Goal: Find contact information: Find contact information

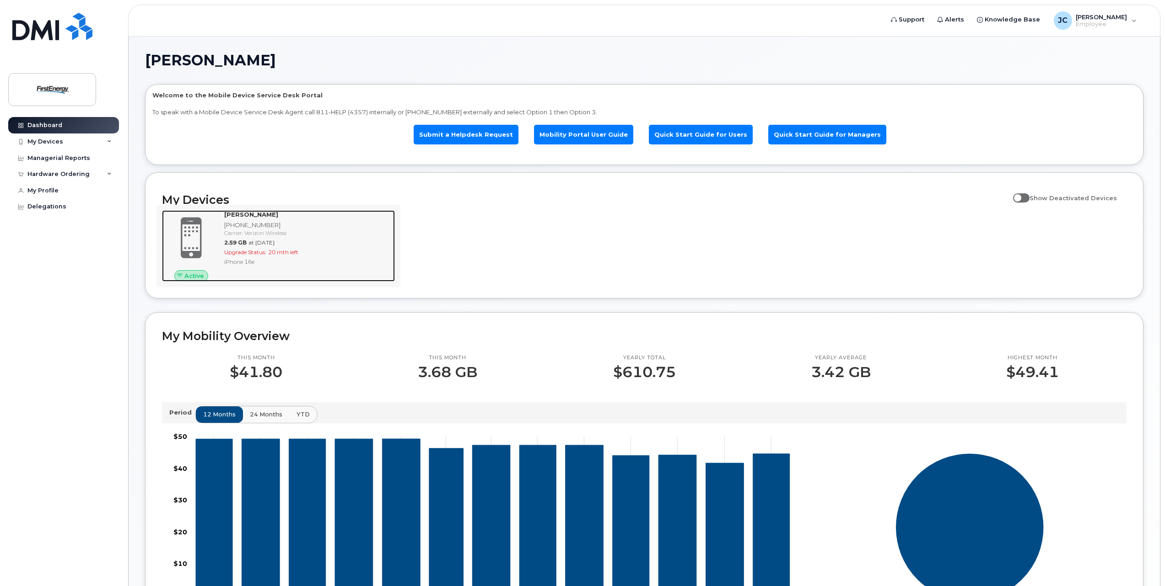
click at [238, 227] on div "[PHONE_NUMBER]" at bounding box center [307, 225] width 167 height 9
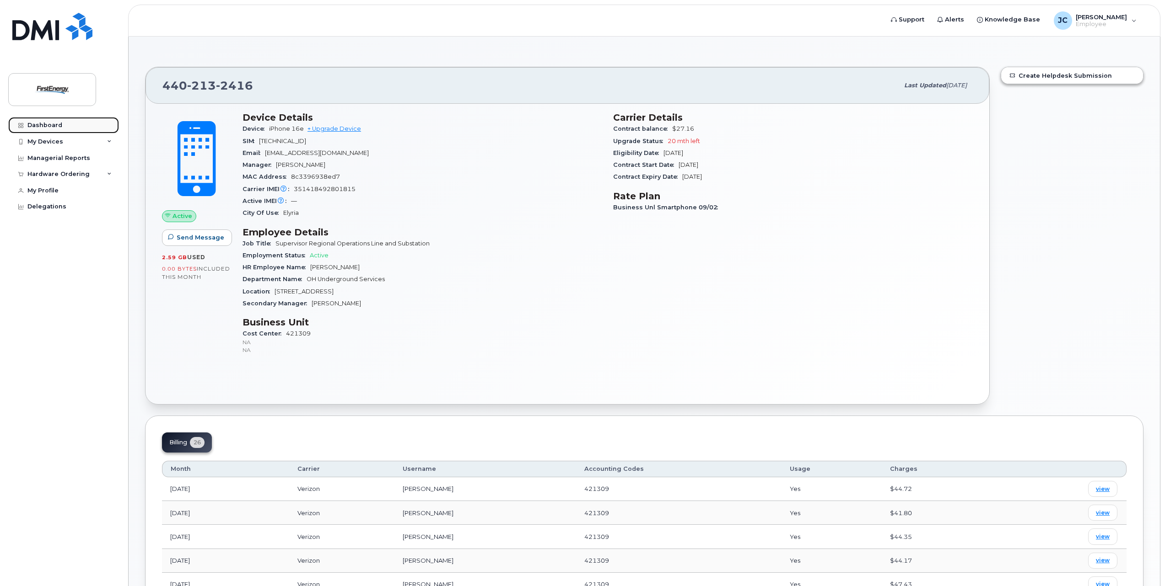
click at [54, 128] on div "Dashboard" at bounding box center [44, 125] width 35 height 7
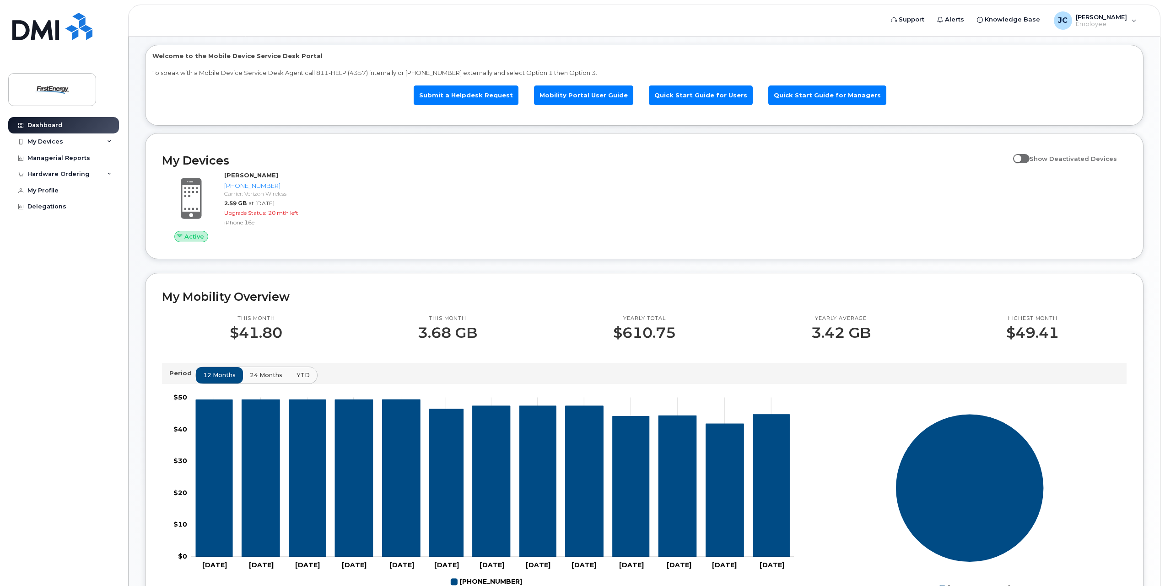
scroll to position [229, 0]
